Goal: Information Seeking & Learning: Learn about a topic

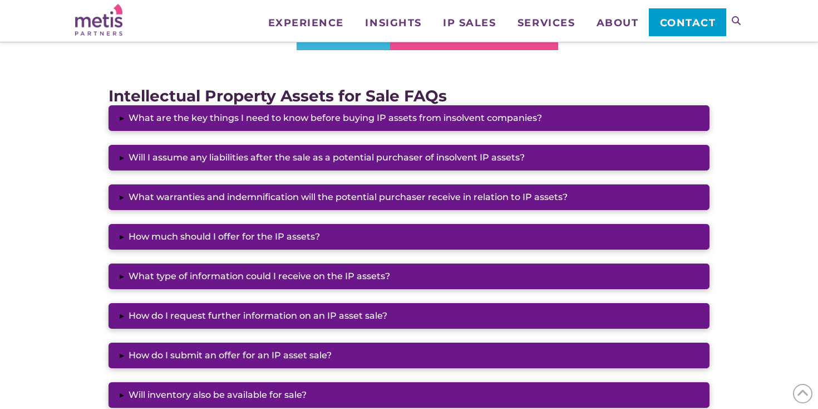
scroll to position [901, 0]
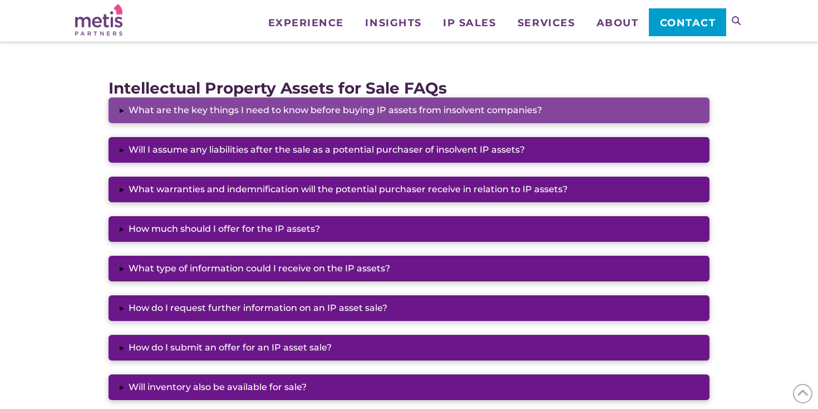
click at [196, 104] on button "▸ What are the key things I need to know before buying IP assets from insolvent…" at bounding box center [409, 110] width 601 height 26
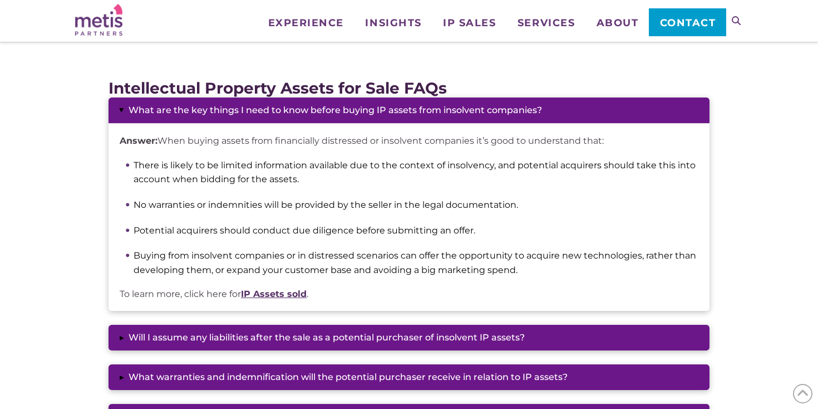
click at [293, 292] on link "IP Assets sold" at bounding box center [274, 293] width 66 height 11
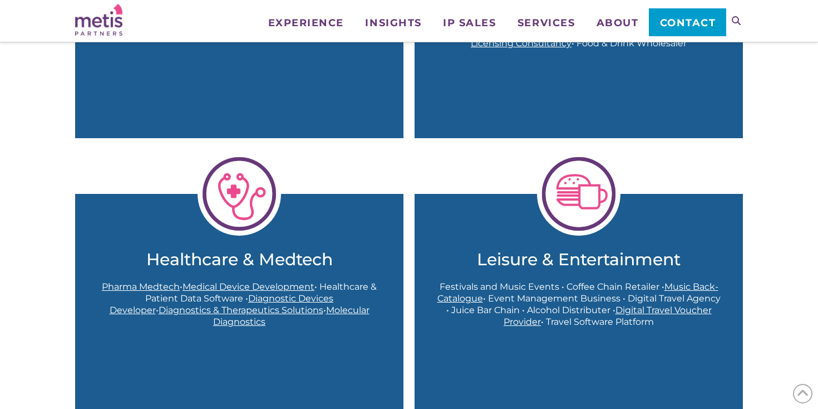
scroll to position [1102, 0]
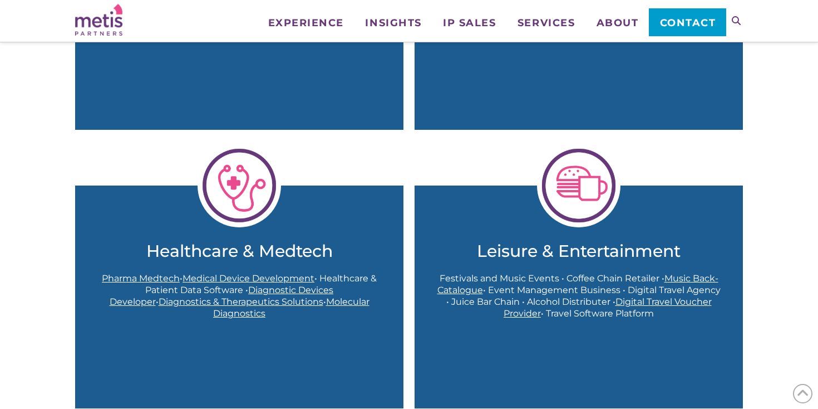
click at [132, 281] on span "Pharma Medtech" at bounding box center [141, 278] width 78 height 11
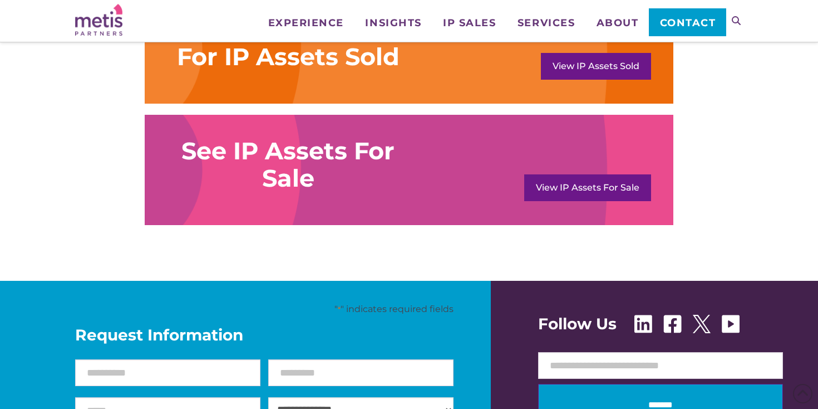
scroll to position [926, 0]
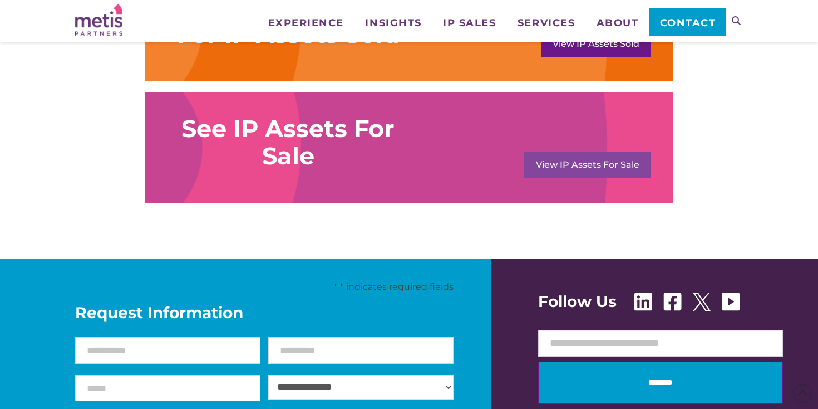
click at [610, 161] on link "View IP Assets For Sale" at bounding box center [587, 164] width 127 height 27
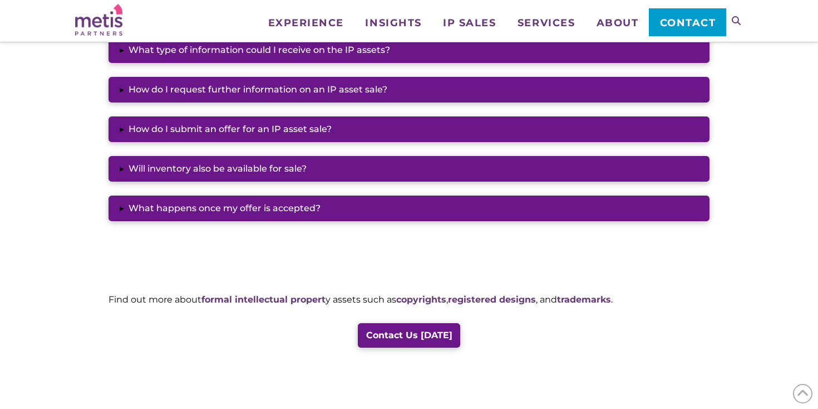
scroll to position [1120, 0]
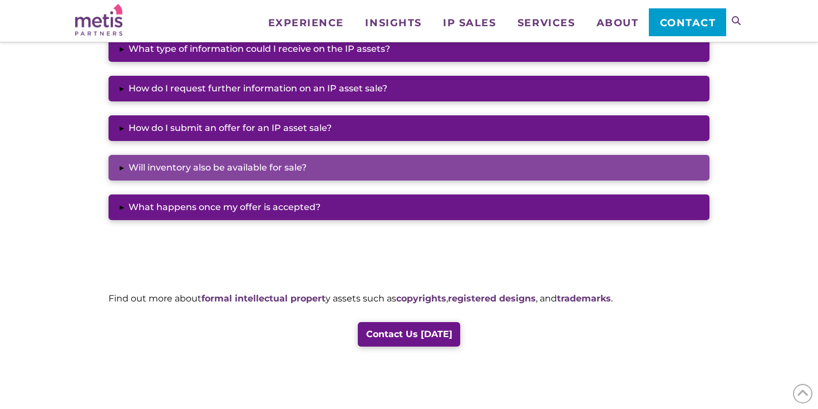
click at [154, 170] on button "▸ Will inventory also be available for sale?" at bounding box center [409, 168] width 601 height 26
